Goal: Complete application form

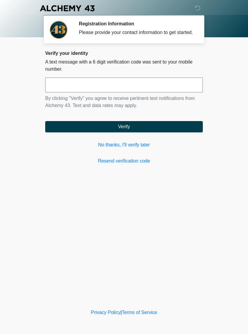
click at [134, 92] on input "text" at bounding box center [124, 84] width 158 height 15
type input "******"
click at [134, 132] on button "Verify" at bounding box center [124, 126] width 158 height 11
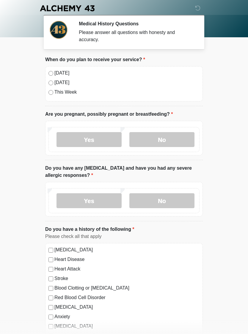
click at [55, 72] on label "Today" at bounding box center [127, 72] width 145 height 7
click at [153, 138] on label "No" at bounding box center [162, 139] width 65 height 15
click at [162, 202] on label "No" at bounding box center [162, 200] width 65 height 15
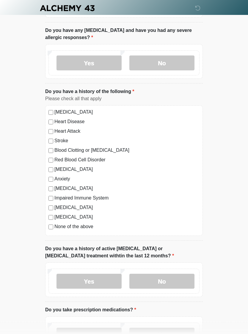
scroll to position [134, 0]
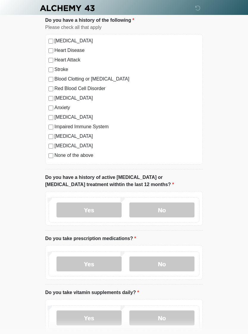
click at [180, 210] on label "No" at bounding box center [162, 210] width 65 height 15
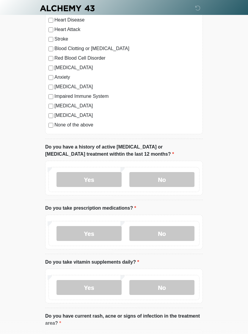
scroll to position [241, 0]
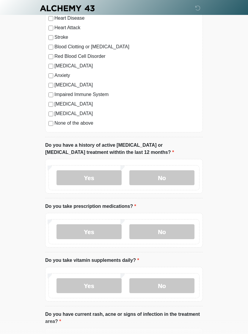
click at [101, 230] on label "Yes" at bounding box center [89, 231] width 65 height 15
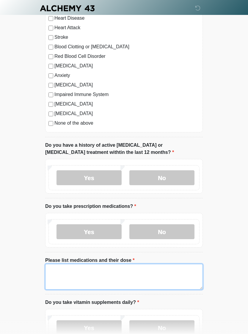
click at [122, 278] on textarea "Please list medications and their dose" at bounding box center [124, 277] width 158 height 26
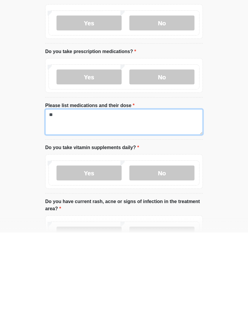
type textarea "*"
type textarea "**********"
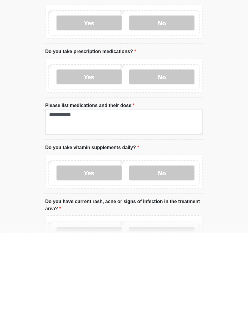
click at [110, 267] on label "Yes" at bounding box center [89, 274] width 65 height 15
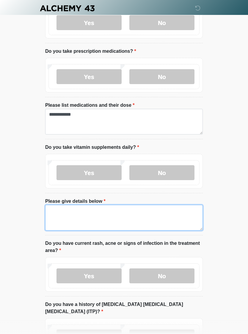
click at [128, 215] on textarea "Please give details below" at bounding box center [124, 218] width 158 height 26
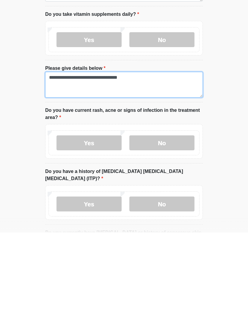
scroll to position [428, 0]
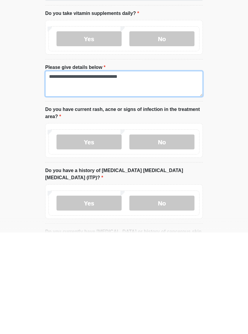
type textarea "**********"
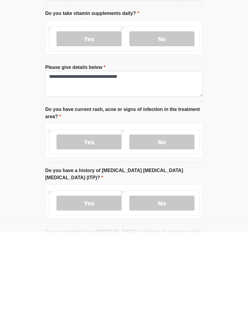
click at [165, 236] on label "No" at bounding box center [162, 243] width 65 height 15
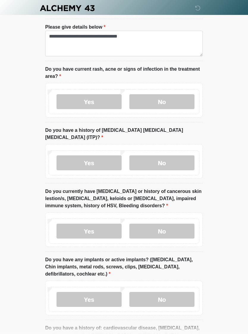
scroll to position [582, 0]
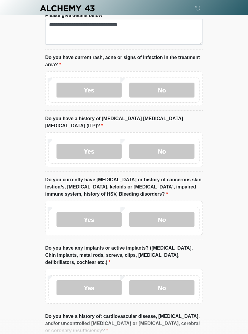
click at [186, 144] on label "No" at bounding box center [162, 151] width 65 height 15
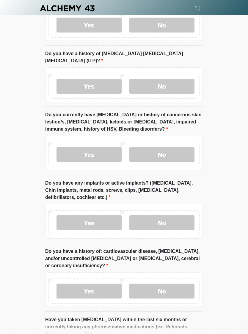
click at [184, 147] on label "No" at bounding box center [162, 154] width 65 height 15
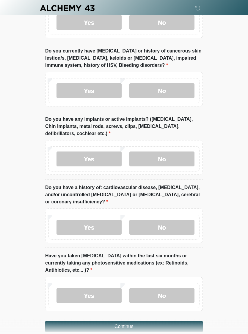
scroll to position [712, 0]
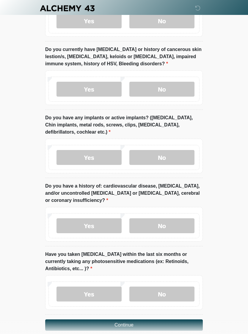
click at [176, 150] on label "No" at bounding box center [162, 157] width 65 height 15
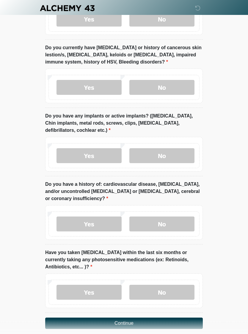
scroll to position [722, 0]
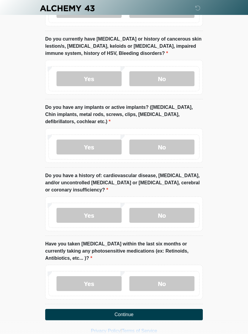
click at [175, 209] on label "No" at bounding box center [162, 215] width 65 height 15
click at [177, 278] on label "No" at bounding box center [162, 283] width 65 height 15
click at [158, 309] on button "Continue" at bounding box center [124, 314] width 158 height 11
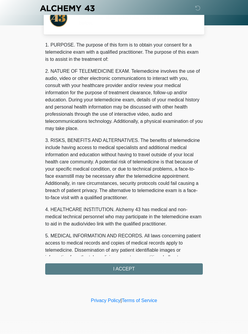
scroll to position [0, 0]
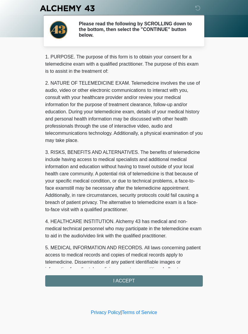
click at [157, 283] on div "1. PURPOSE. The purpose of this form is to obtain your consent for a telemedici…" at bounding box center [124, 169] width 158 height 233
click at [153, 280] on div "1. PURPOSE. The purpose of this form is to obtain your consent for a telemedici…" at bounding box center [124, 169] width 158 height 233
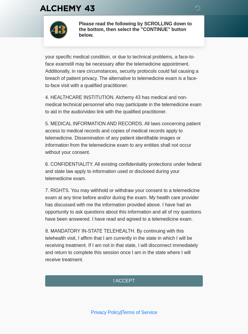
click at [152, 282] on button "I ACCEPT" at bounding box center [124, 280] width 158 height 11
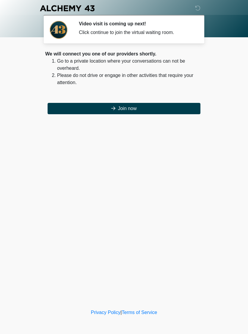
click at [129, 108] on button "Join now" at bounding box center [124, 108] width 153 height 11
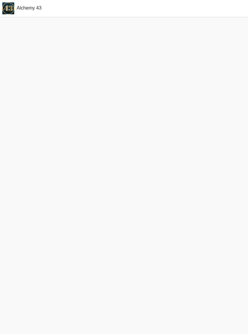
scroll to position [2, 0]
